Goal: Contribute content

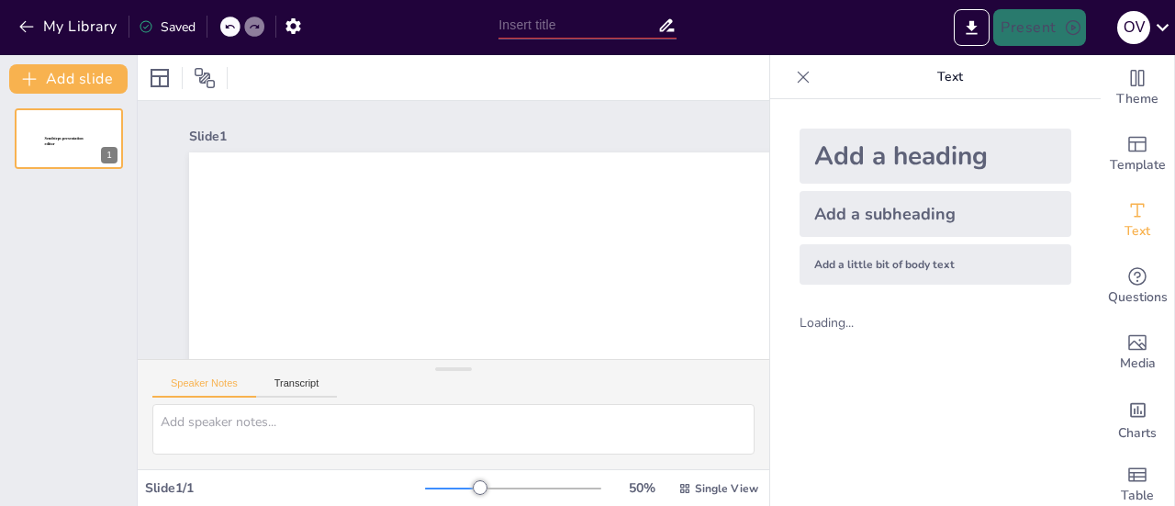
type input "New Sendsteps"
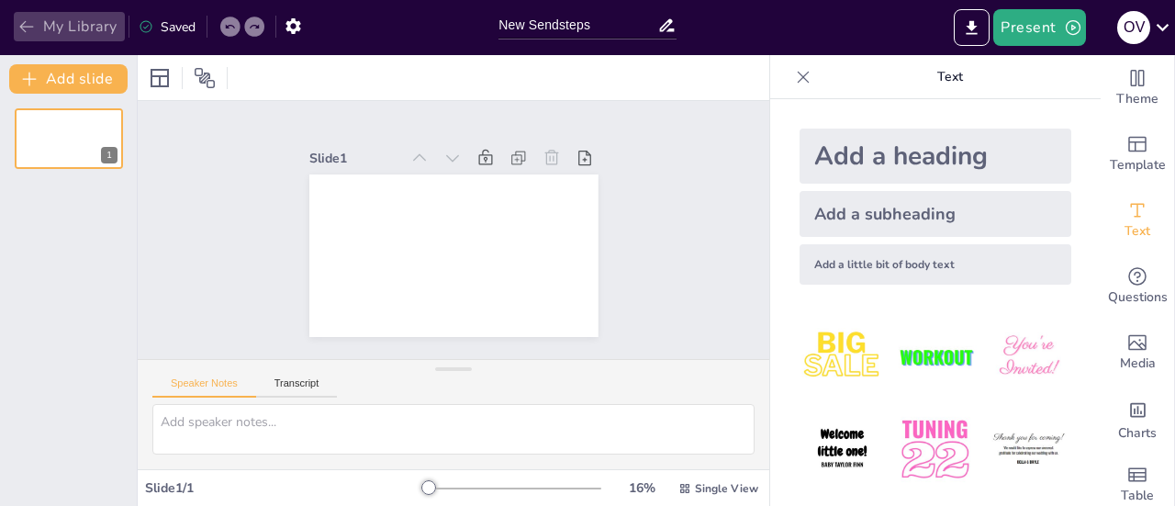
click at [26, 23] on icon "button" at bounding box center [26, 26] width 18 height 18
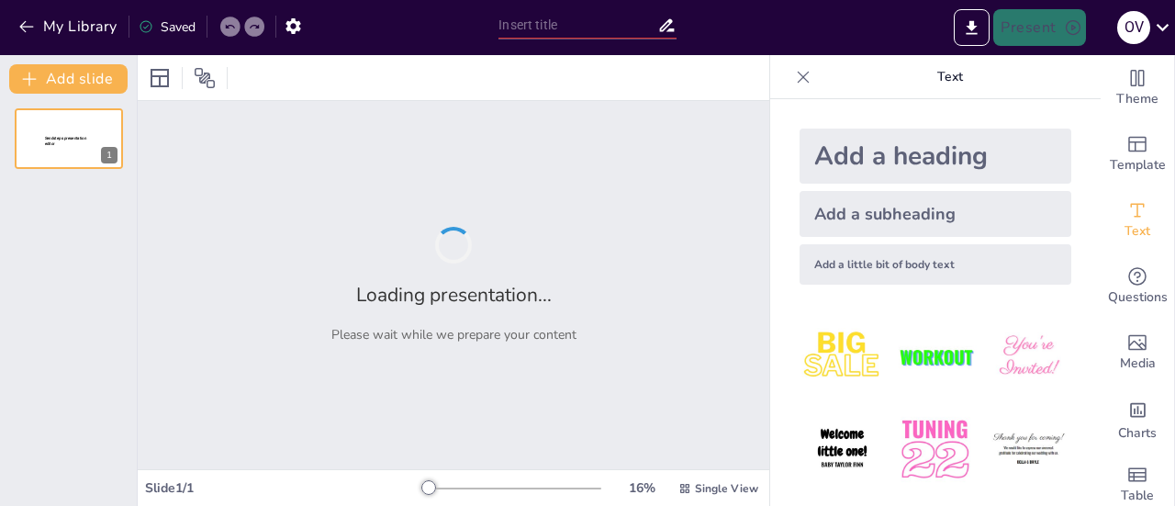
type input "Pembagian Wilayah Persebaran Flora di [GEOGRAPHIC_DATA]: Karakteristik dan Cont…"
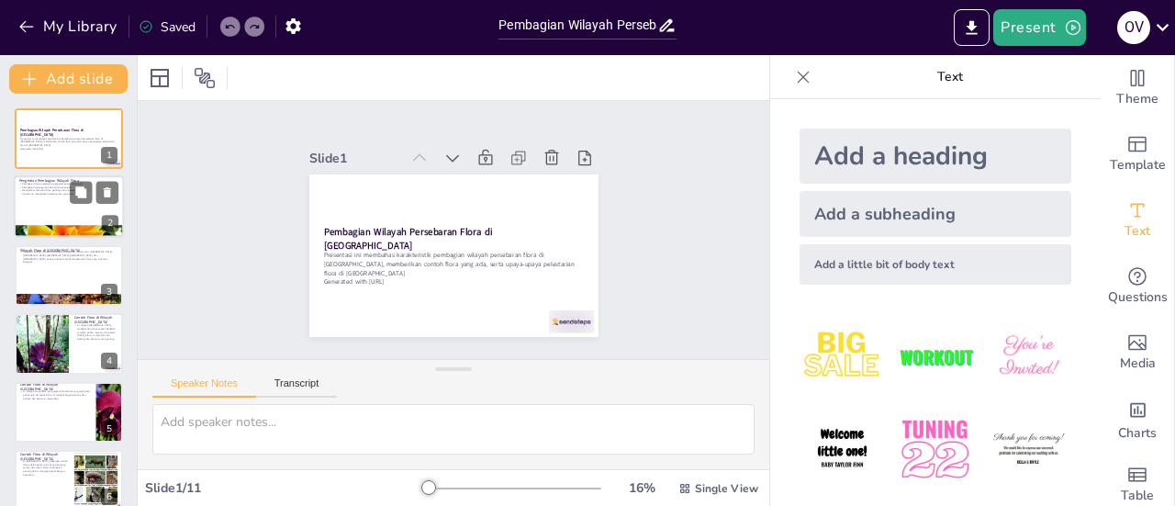
checkbox input "true"
click at [54, 200] on div at bounding box center [69, 207] width 110 height 62
type textarea "Pengelompokan tumbuhan berdasarkan karakteristik lingkungan adalah langkah awal…"
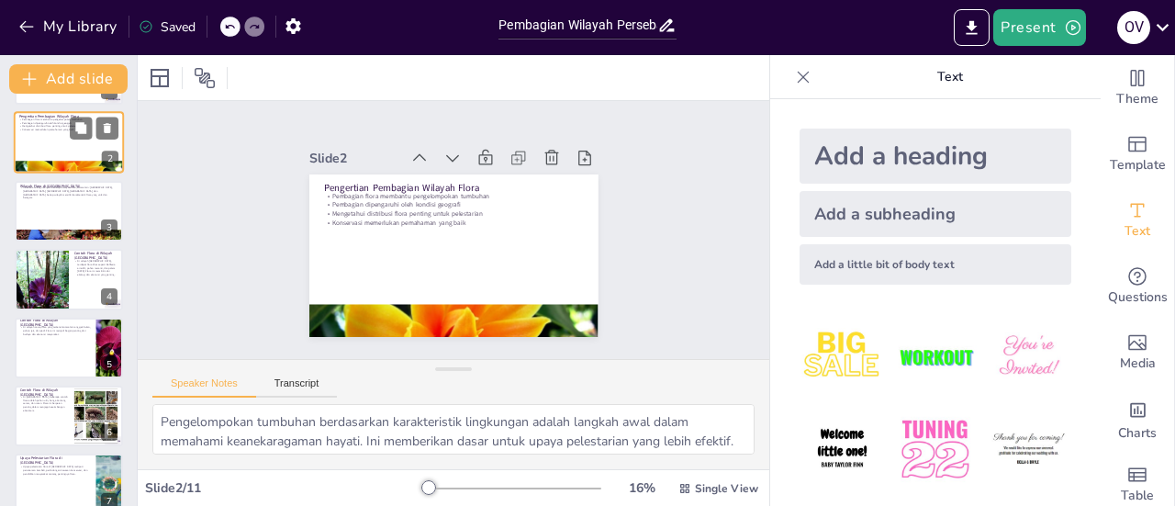
checkbox input "true"
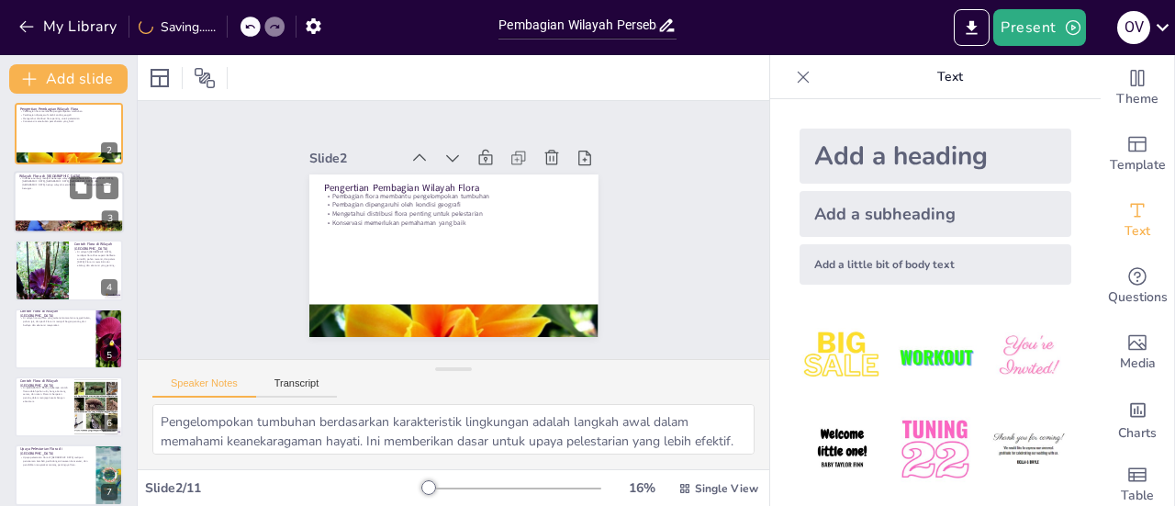
click at [33, 197] on div at bounding box center [69, 202] width 110 height 62
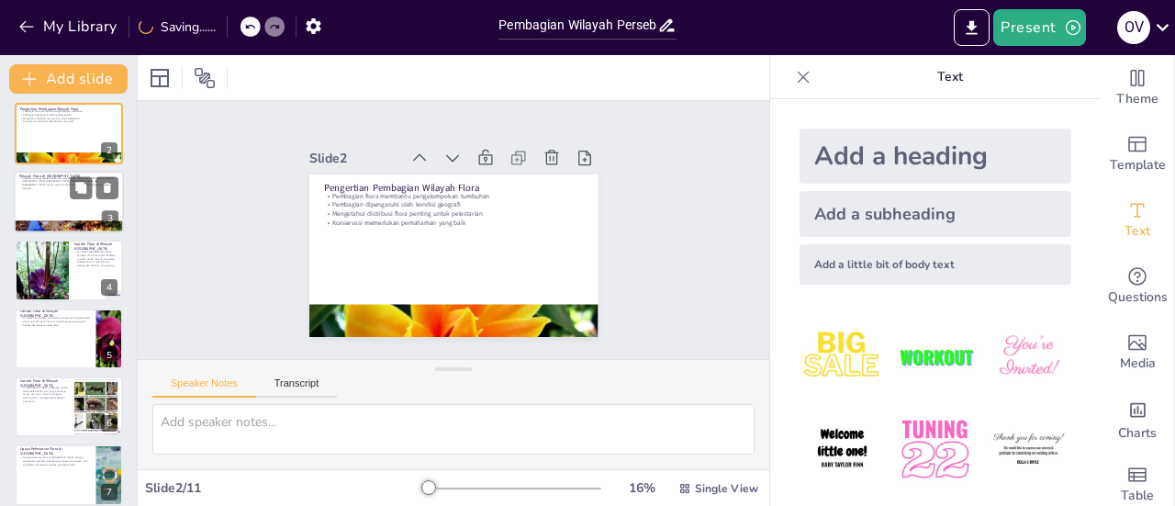
scroll to position [0, 0]
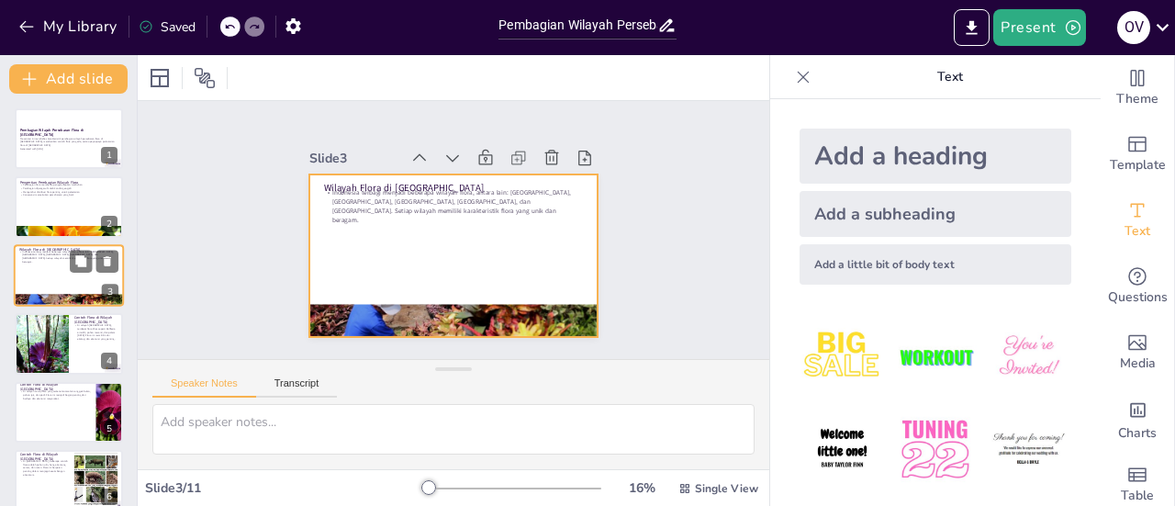
click at [39, 265] on div at bounding box center [69, 275] width 110 height 62
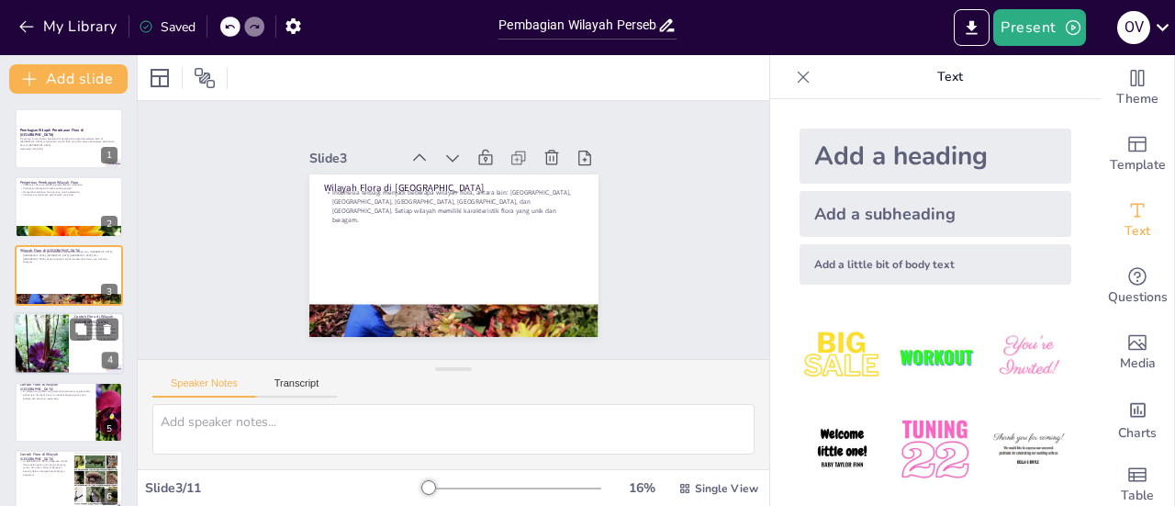
click at [53, 342] on div at bounding box center [41, 343] width 97 height 62
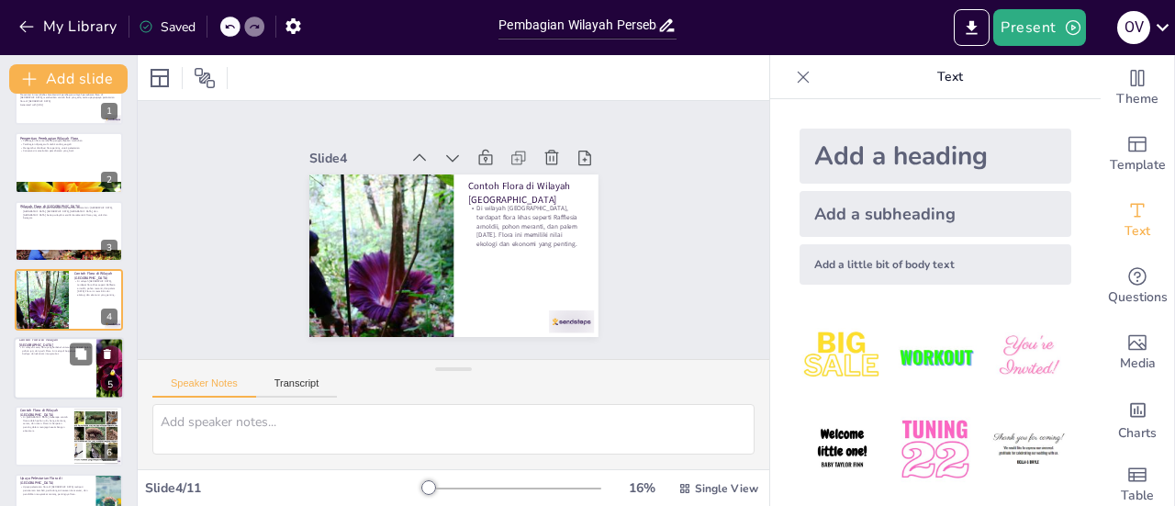
click at [40, 375] on div at bounding box center [69, 368] width 110 height 62
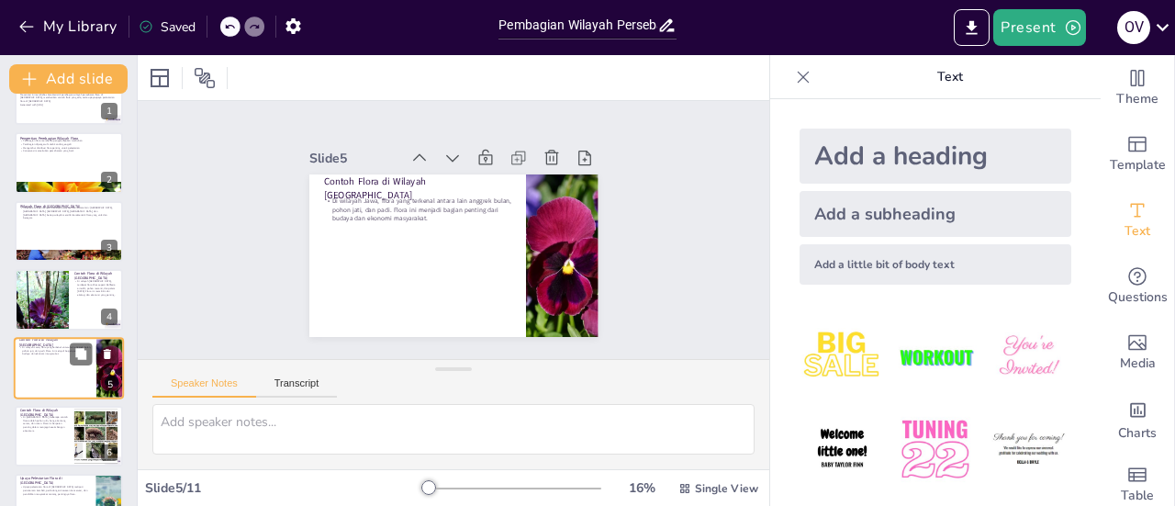
scroll to position [112, 0]
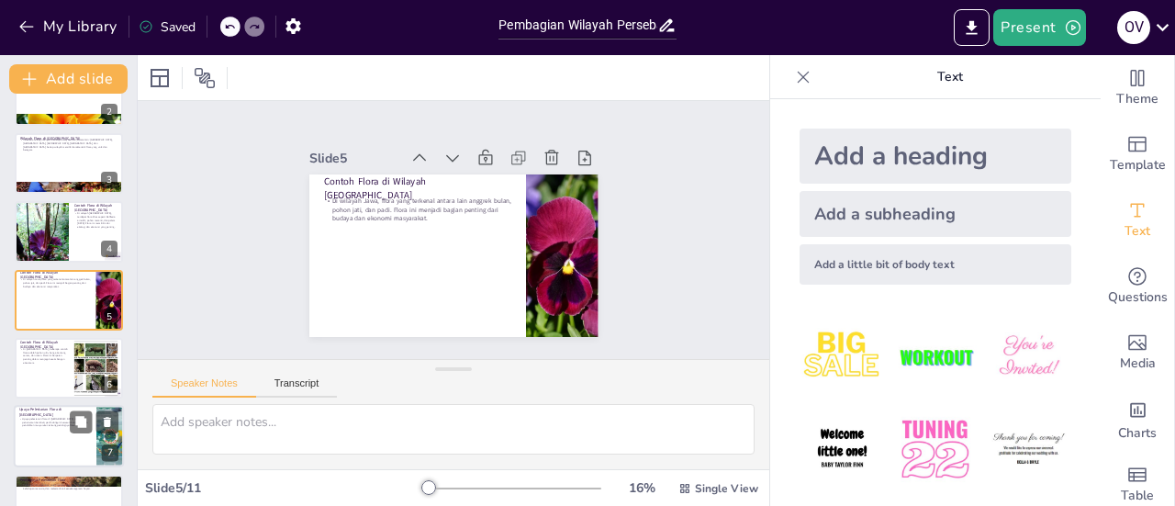
click at [40, 431] on div at bounding box center [69, 437] width 110 height 62
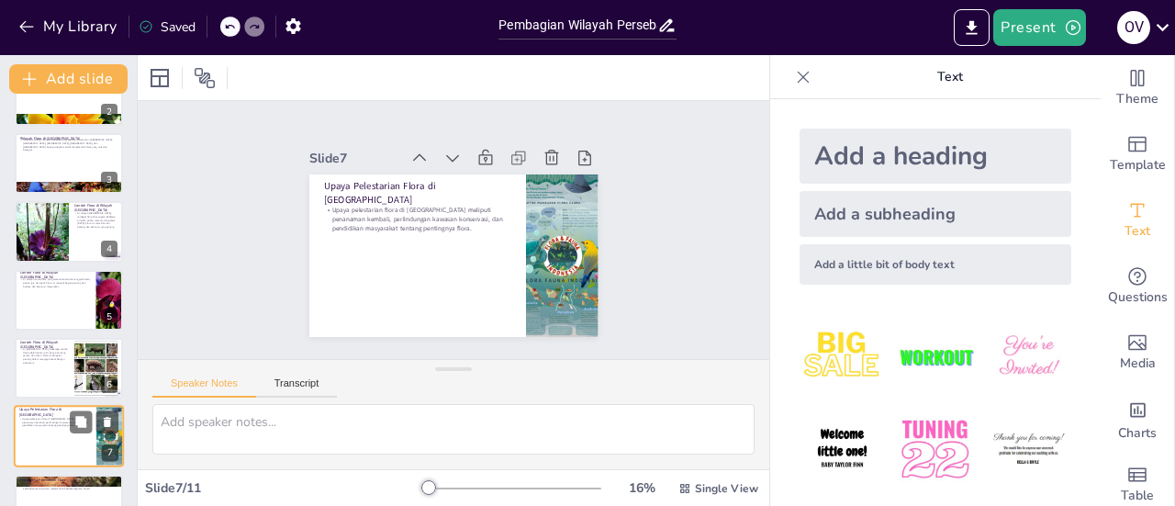
scroll to position [248, 0]
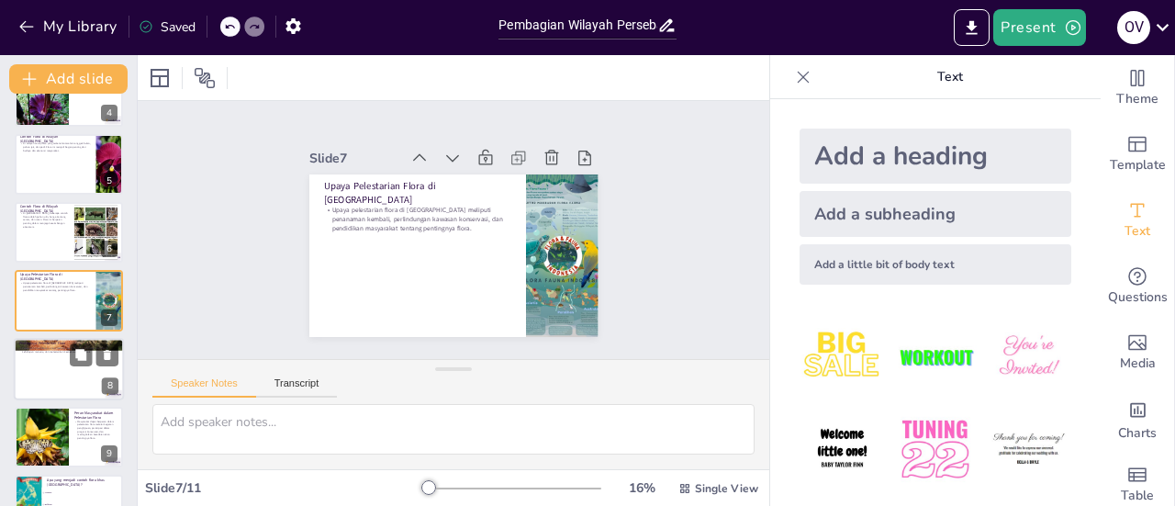
click at [44, 359] on div at bounding box center [69, 369] width 110 height 62
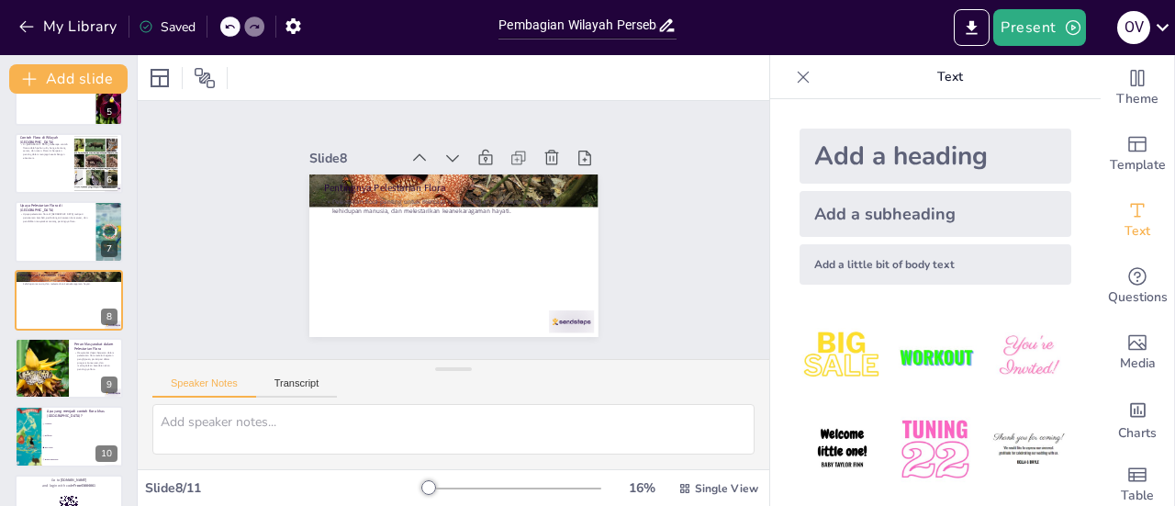
scroll to position [360, 0]
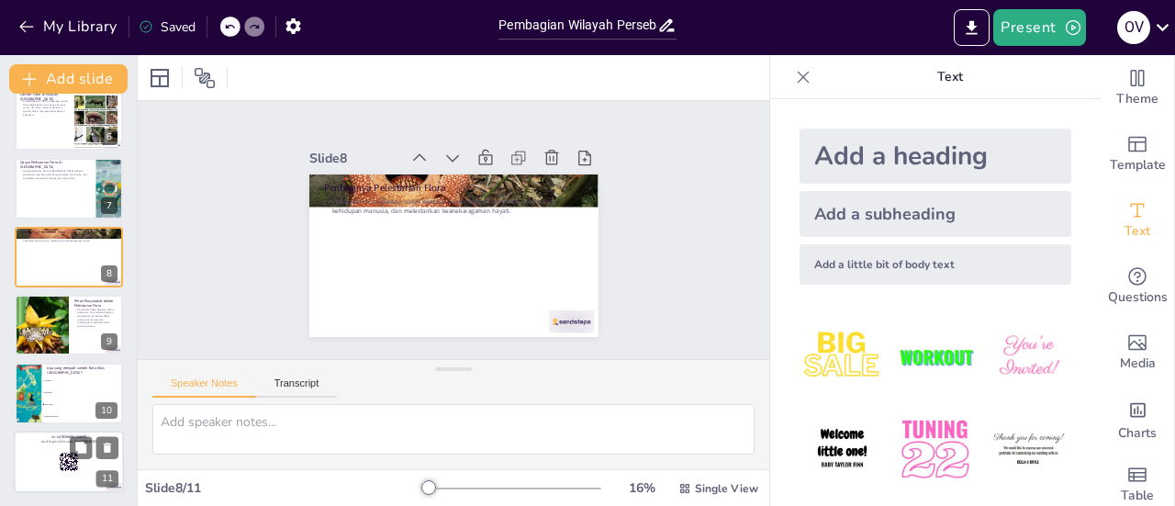
click at [49, 467] on div at bounding box center [69, 461] width 110 height 62
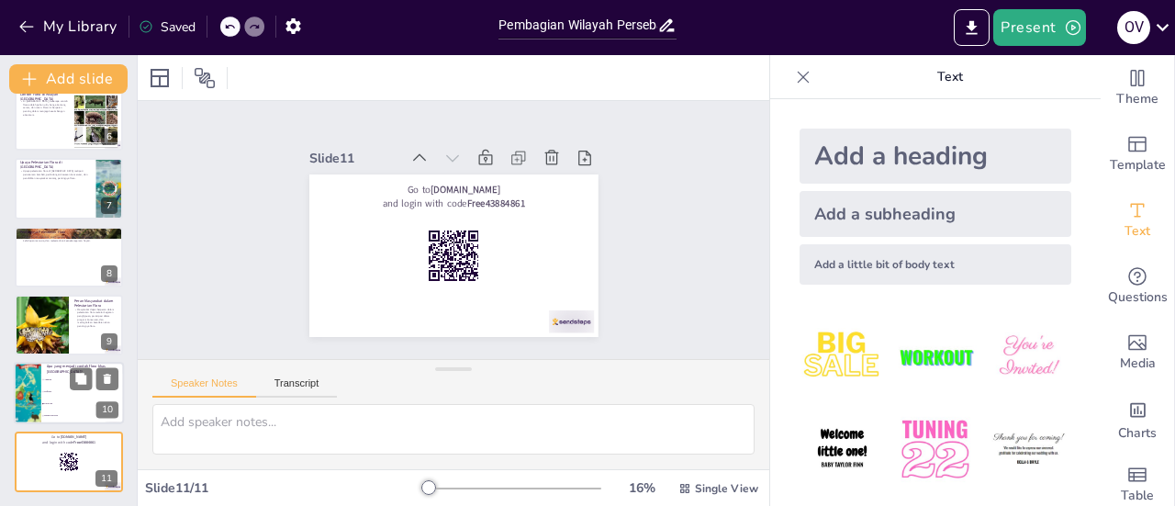
checkbox input "true"
click at [48, 388] on li "Rafflesia" at bounding box center [82, 392] width 83 height 12
type textarea "Jawaban yang benar adalah Kayu ulin, yang merupakan contoh flora khas [GEOGRAPH…"
checkbox input "true"
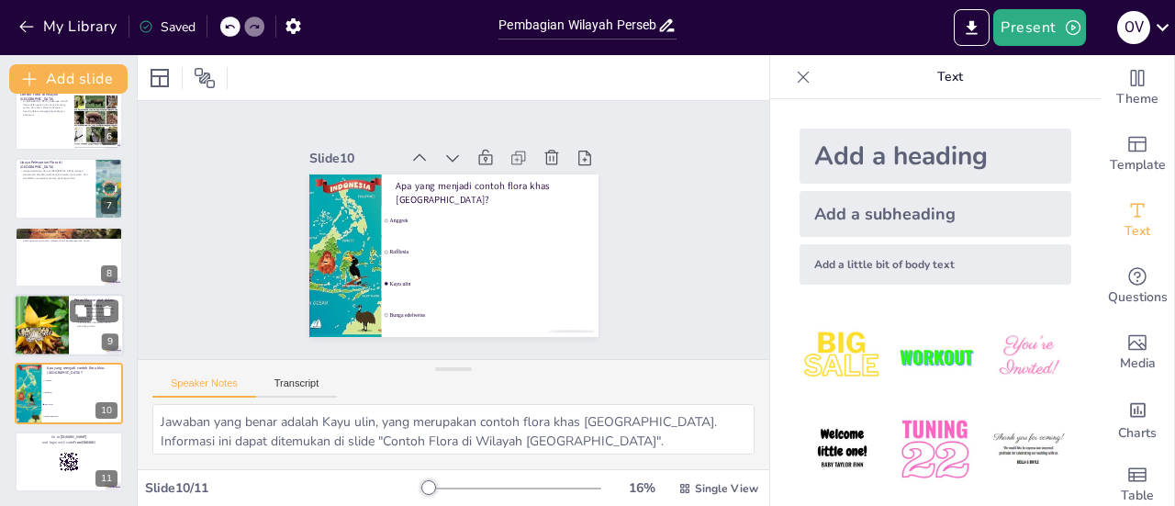
checkbox input "true"
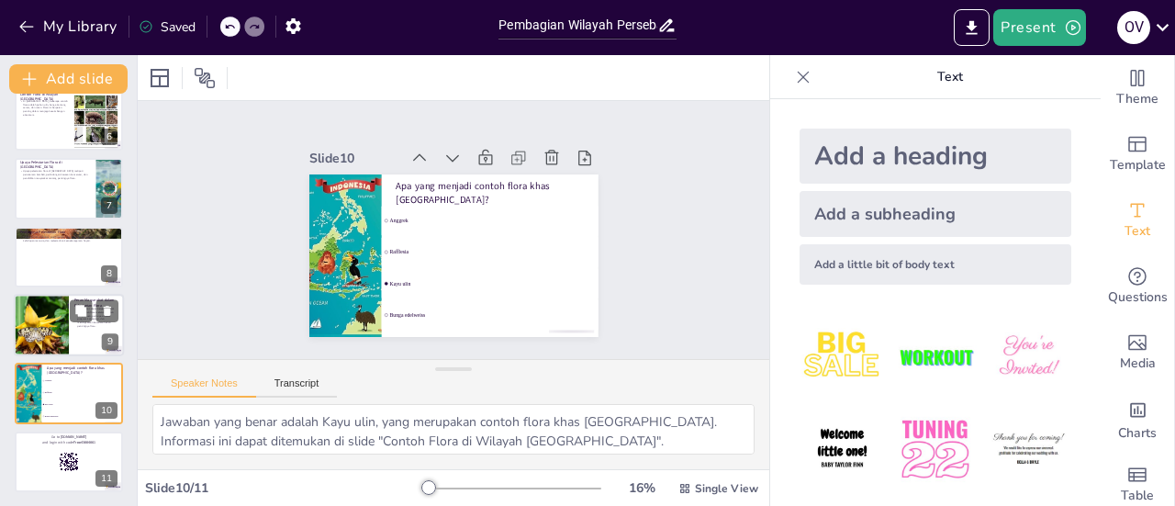
checkbox input "true"
click at [50, 322] on div at bounding box center [41, 325] width 94 height 62
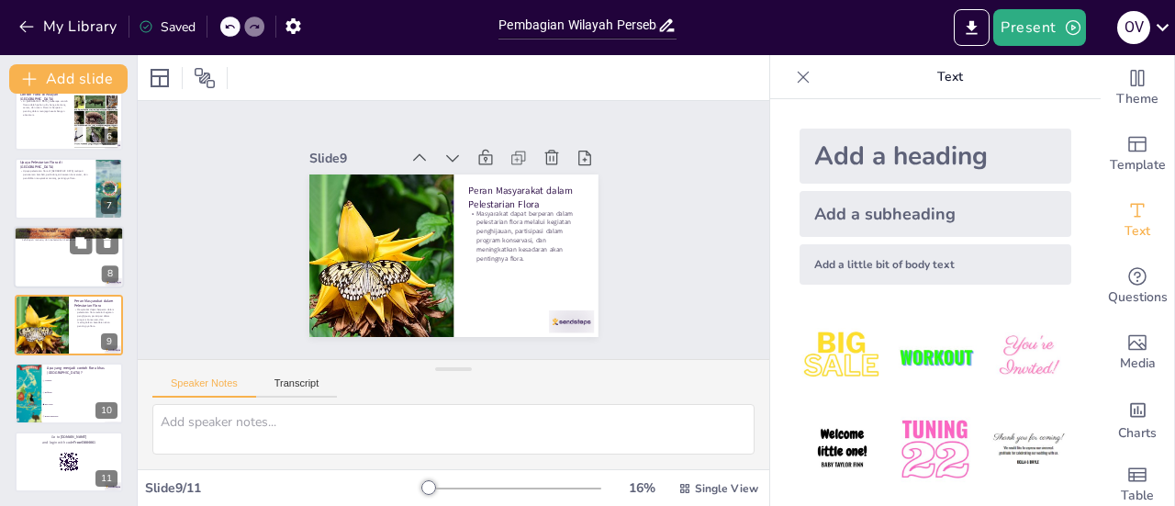
click at [49, 265] on div at bounding box center [69, 257] width 110 height 62
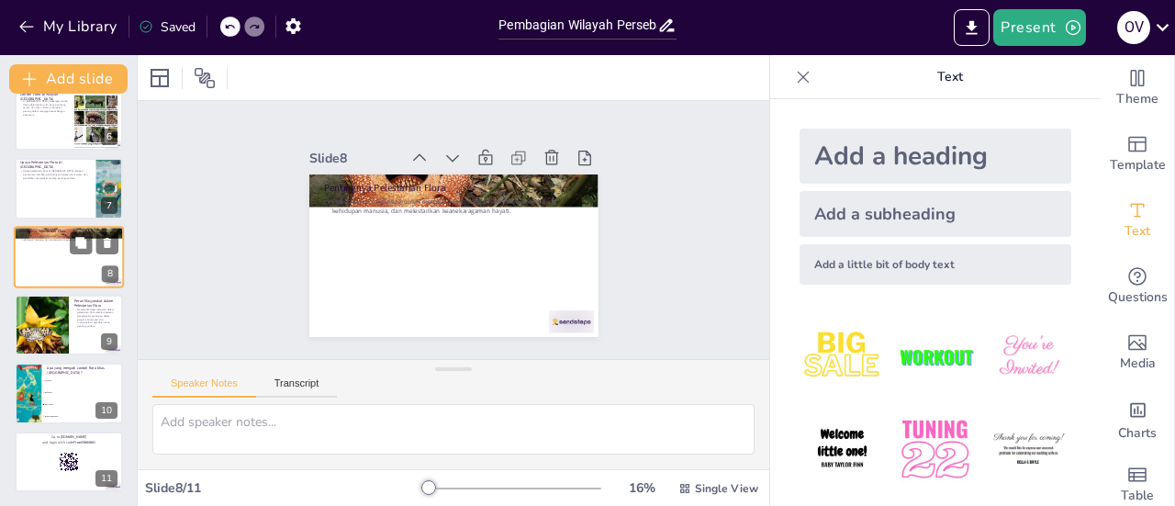
scroll to position [317, 0]
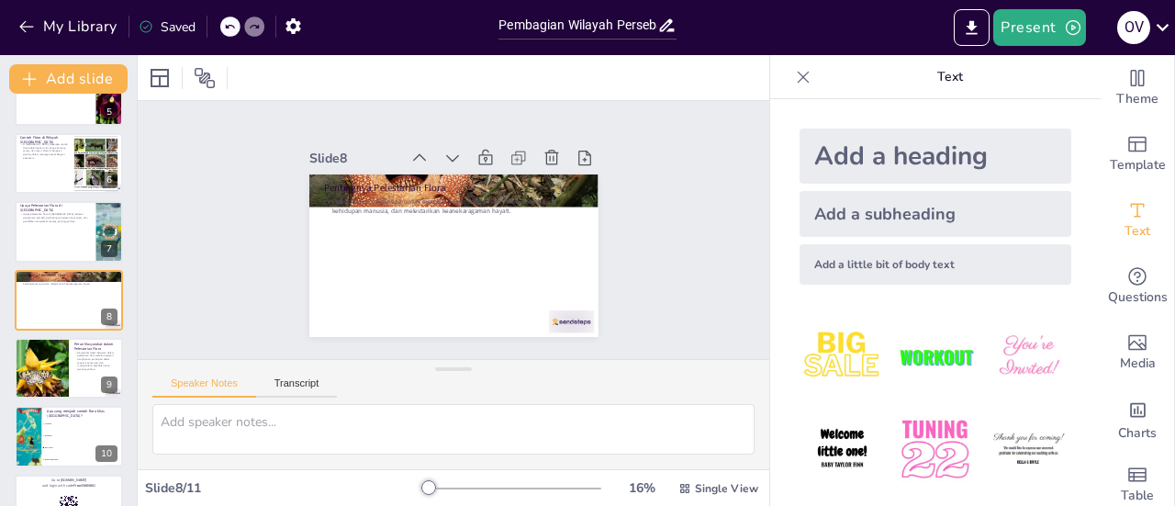
checkbox input "true"
